Goal: Task Accomplishment & Management: Use online tool/utility

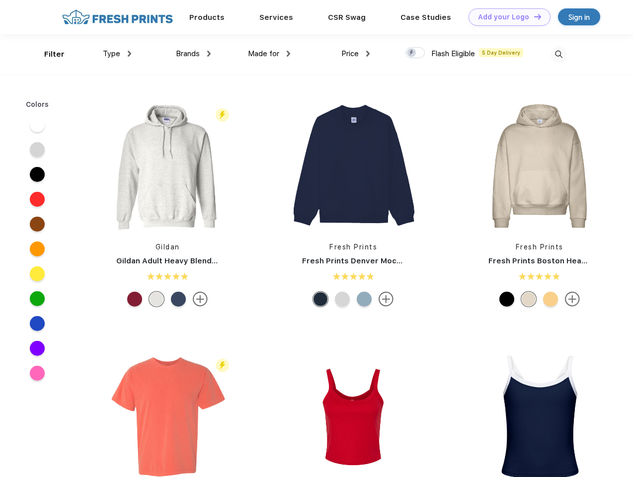
click at [505, 17] on link "Add your Logo Design Tool" at bounding box center [509, 16] width 82 height 17
click at [0, 0] on div "Design Tool" at bounding box center [0, 0] width 0 height 0
click at [533, 16] on link "Add your Logo Design Tool" at bounding box center [509, 16] width 82 height 17
click at [48, 54] on div "Filter" at bounding box center [54, 54] width 20 height 11
click at [117, 54] on span "Type" at bounding box center [111, 53] width 17 height 9
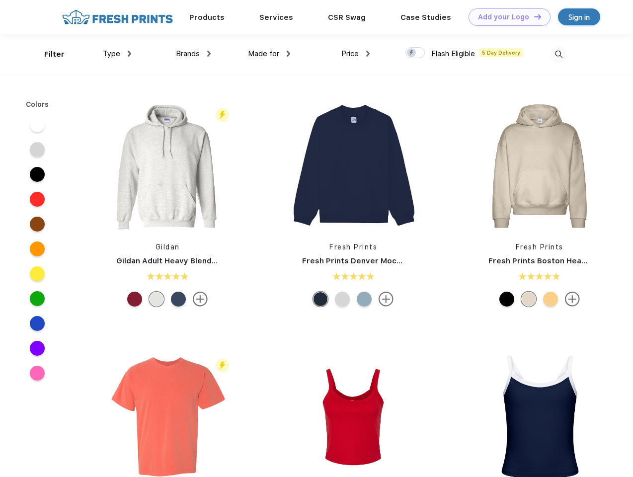
click at [193, 54] on span "Brands" at bounding box center [188, 53] width 24 height 9
click at [269, 54] on span "Made for" at bounding box center [263, 53] width 31 height 9
click at [355, 54] on span "Price" at bounding box center [349, 53] width 17 height 9
click at [415, 53] on div at bounding box center [414, 52] width 19 height 11
click at [412, 53] on input "checkbox" at bounding box center [408, 50] width 6 height 6
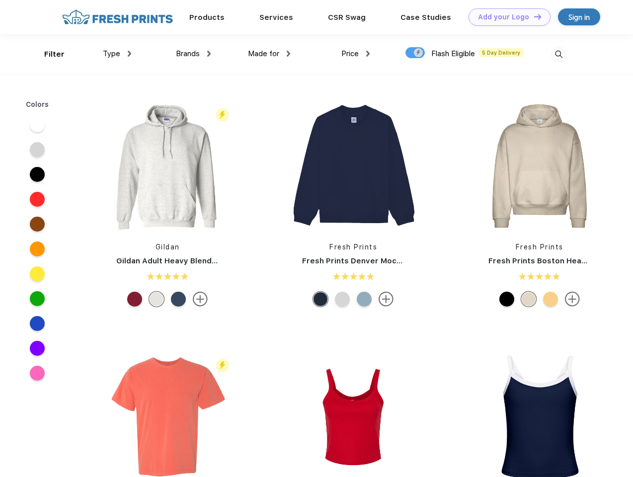
click at [558, 54] on img at bounding box center [558, 54] width 16 height 16
